Goal: Go to known website: Go to known website

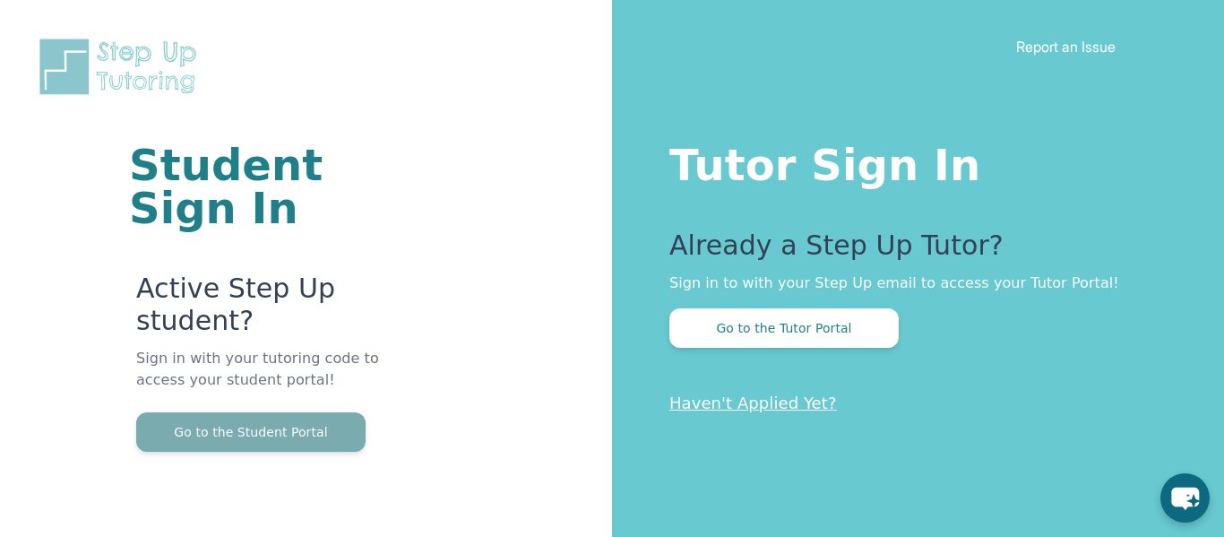
click at [313, 445] on button "Go to the Student Portal" at bounding box center [250, 431] width 229 height 39
click at [301, 432] on button "Go to the Student Portal" at bounding box center [250, 431] width 229 height 39
click at [229, 442] on button "Go to the Student Portal" at bounding box center [250, 431] width 229 height 39
click at [168, 444] on button "Go to the Student Portal" at bounding box center [250, 431] width 229 height 39
click at [346, 423] on button "Go to the Student Portal" at bounding box center [250, 431] width 229 height 39
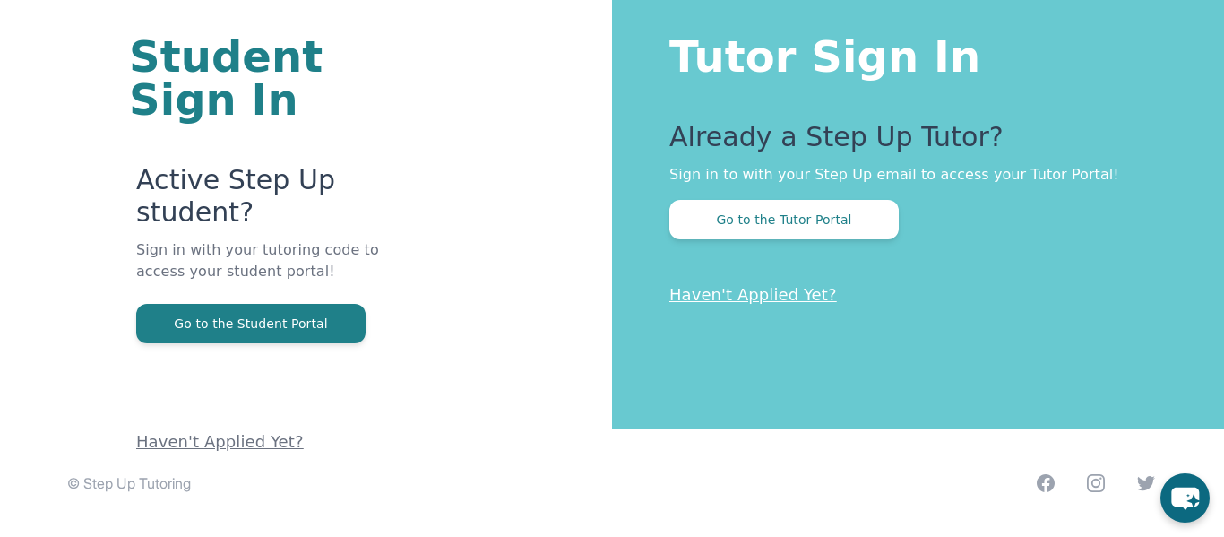
scroll to position [104, 0]
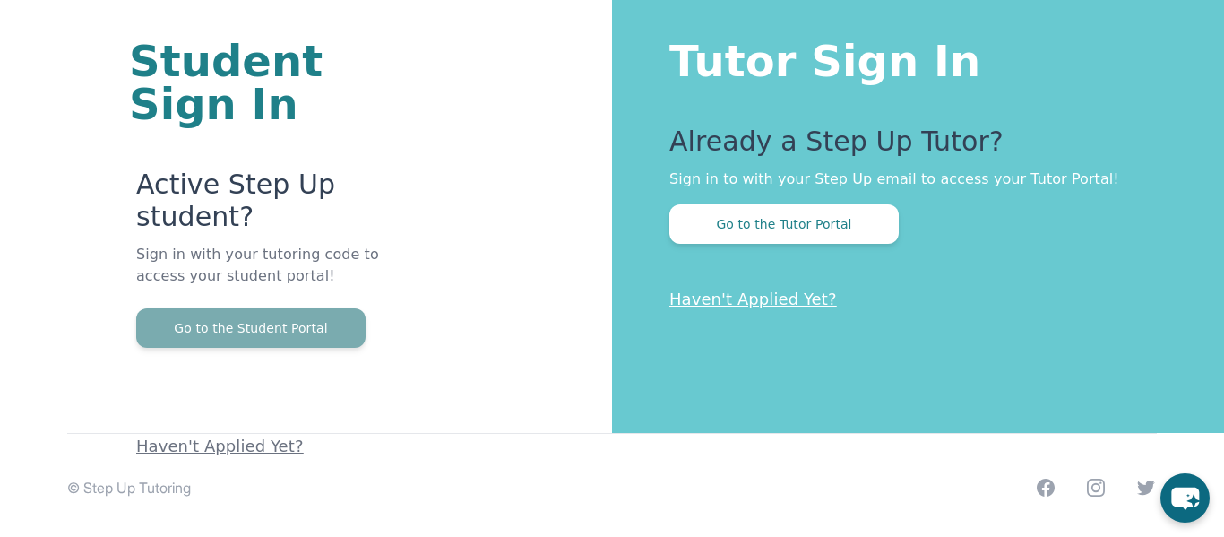
click at [221, 320] on button "Go to the Student Portal" at bounding box center [250, 327] width 229 height 39
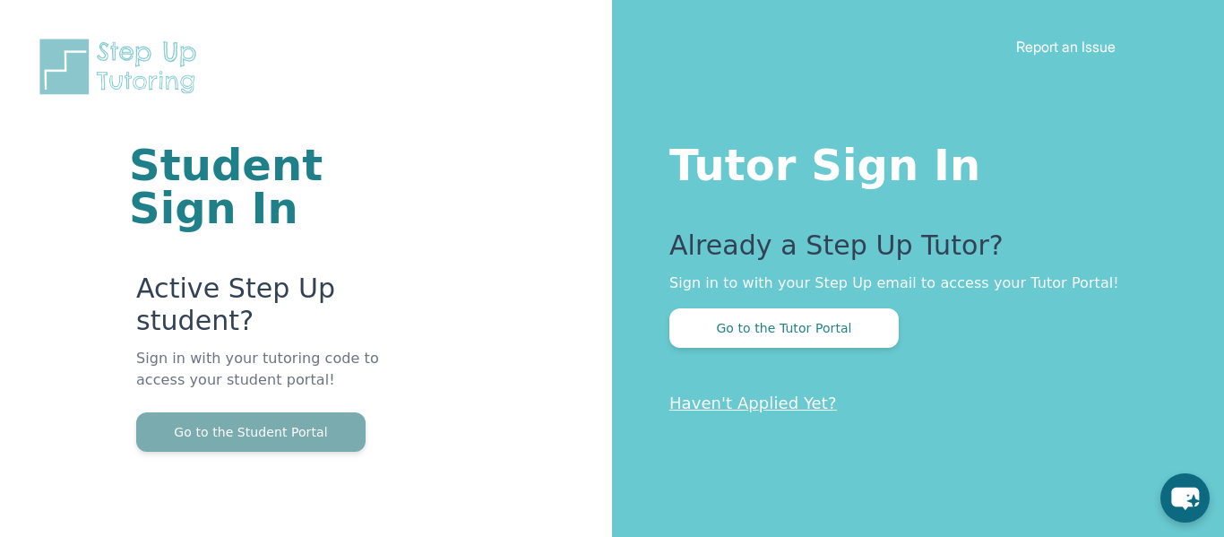
click at [249, 433] on button "Go to the Student Portal" at bounding box center [250, 431] width 229 height 39
